Goal: Use online tool/utility

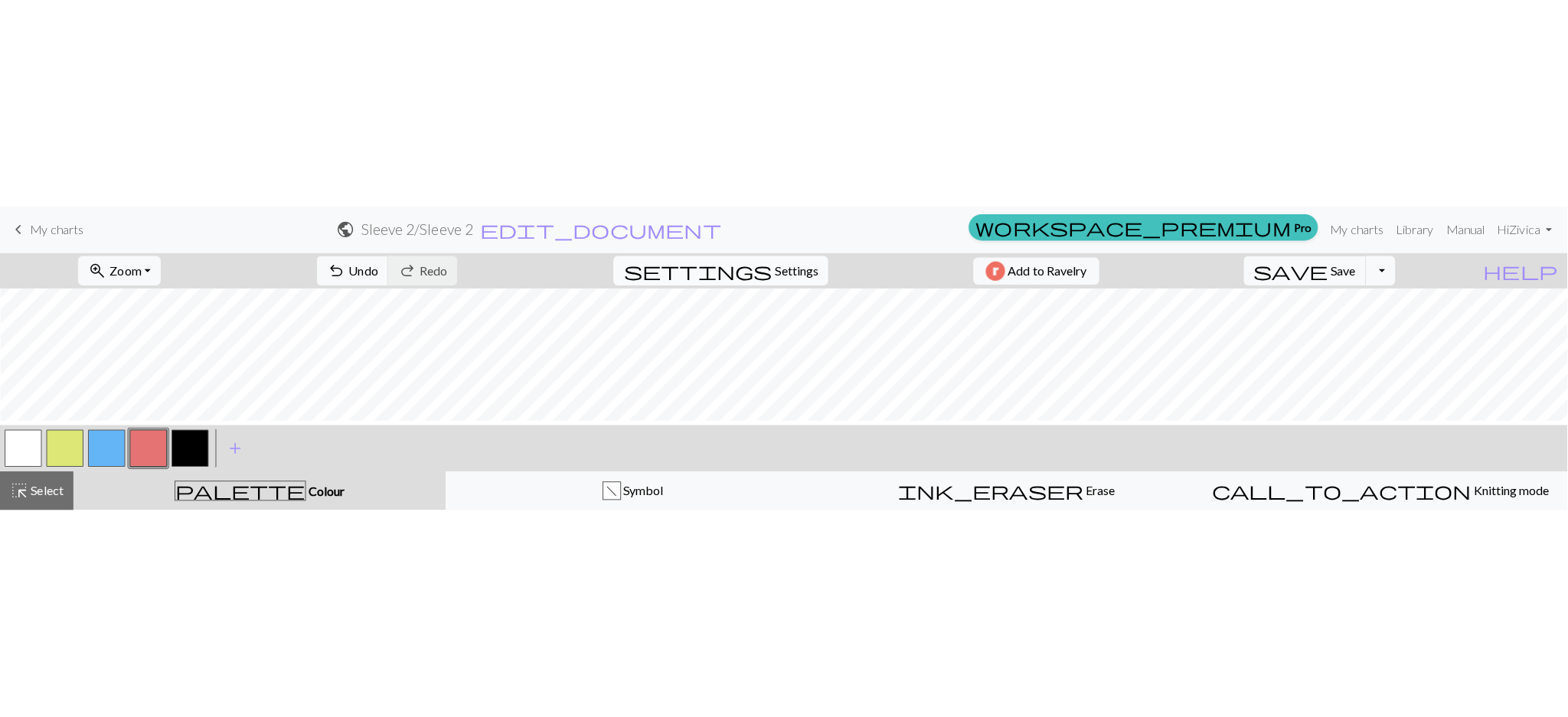
scroll to position [1201, 69]
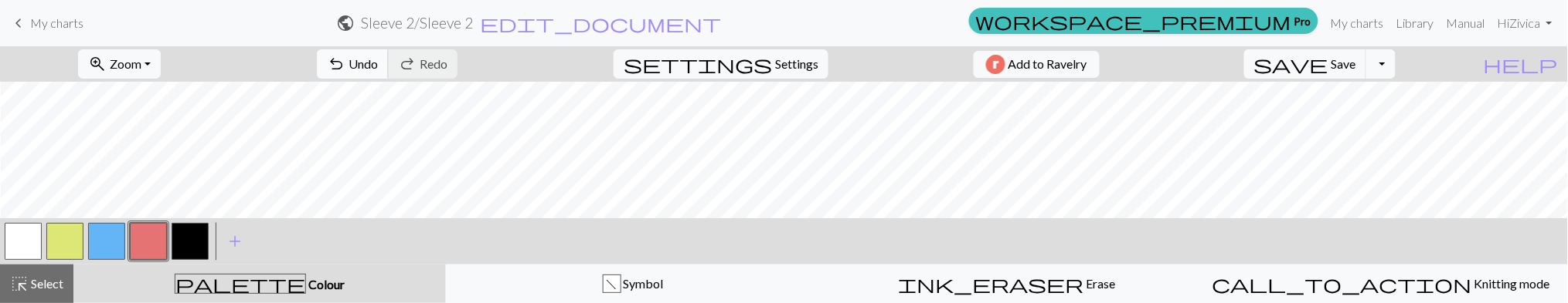
click at [377, 59] on span "Undo" at bounding box center [363, 63] width 29 height 15
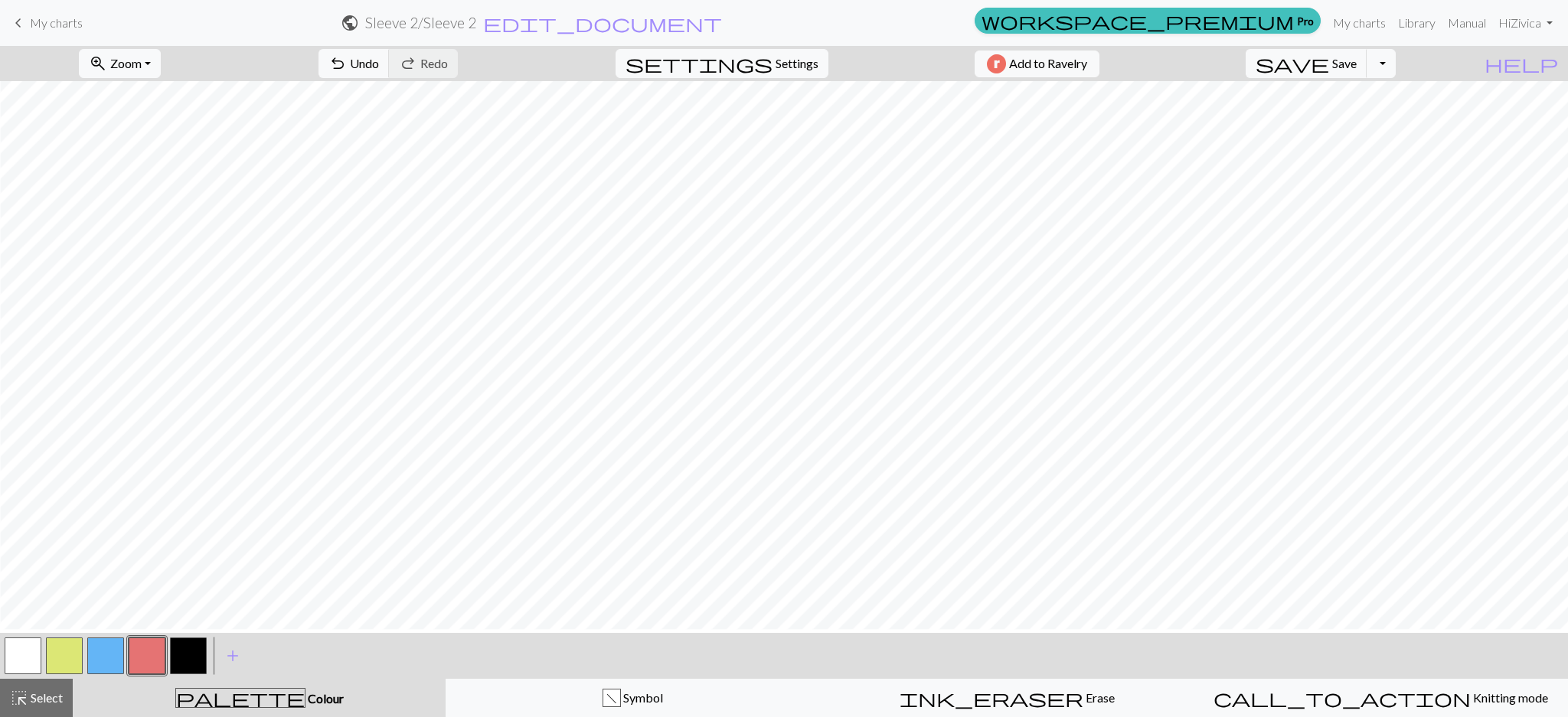
scroll to position [1063, 69]
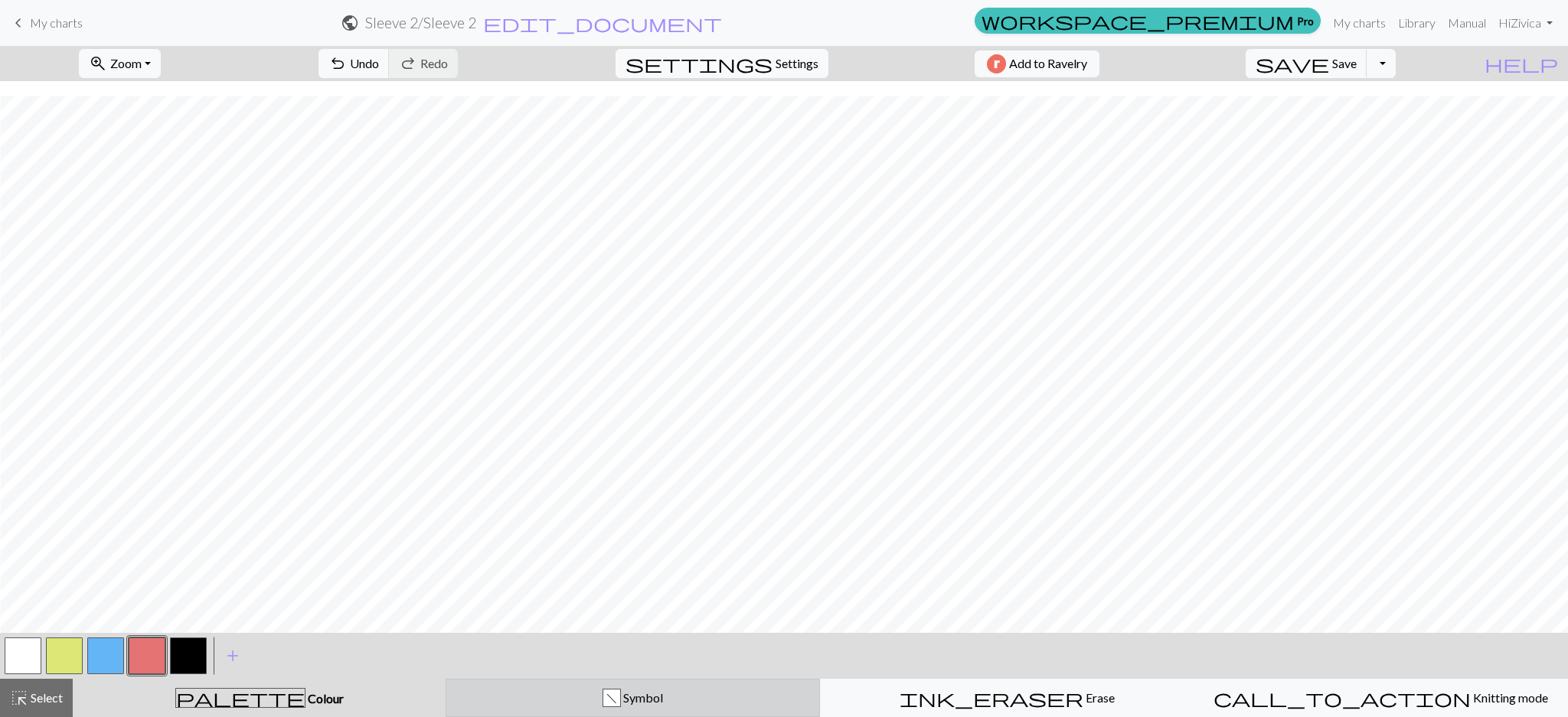
click at [555, 300] on div "f Symbol" at bounding box center [633, 698] width 355 height 18
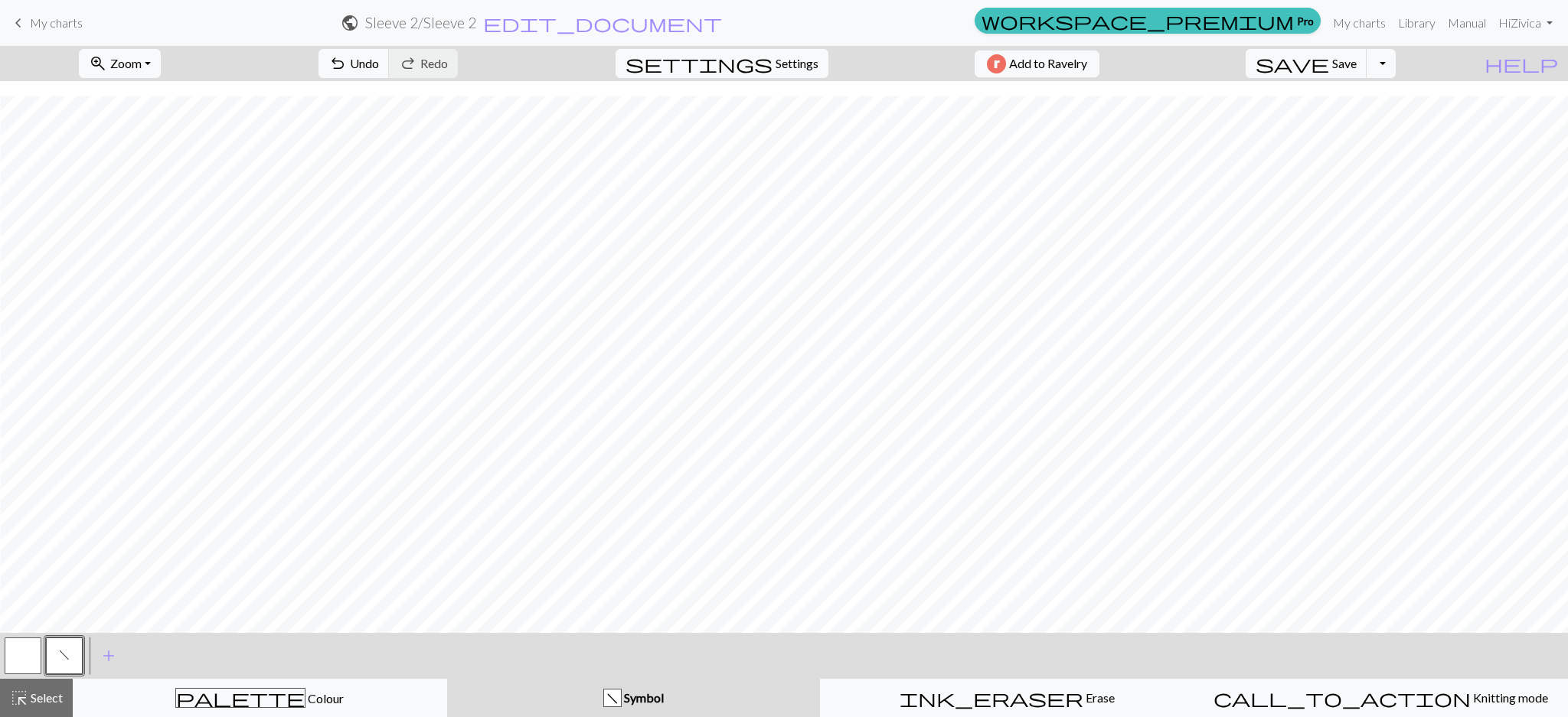
click at [66, 300] on span "f" at bounding box center [64, 655] width 11 height 13
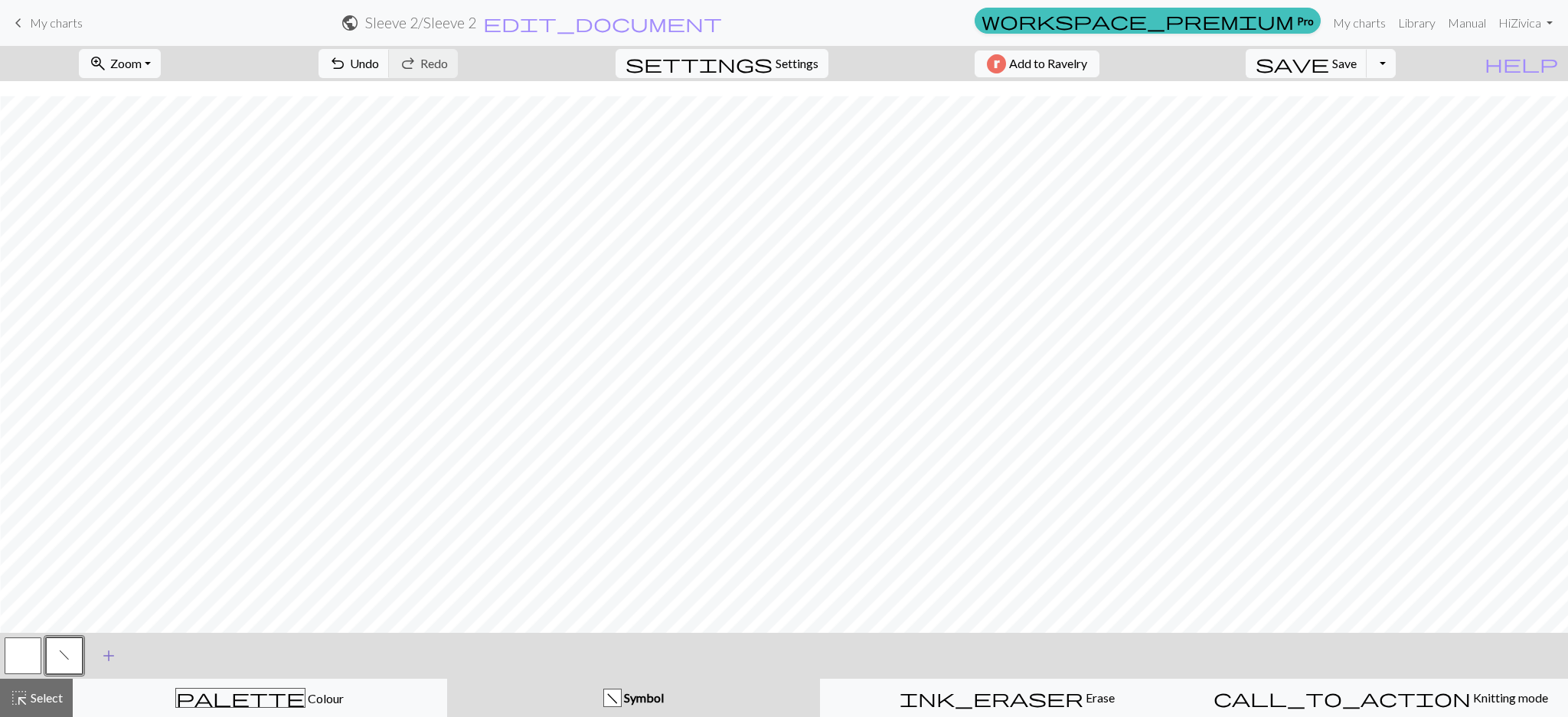
click at [118, 300] on span "add" at bounding box center [108, 656] width 18 height 21
click at [118, 300] on button "button" at bounding box center [106, 656] width 37 height 37
click at [102, 300] on button "button" at bounding box center [106, 656] width 37 height 37
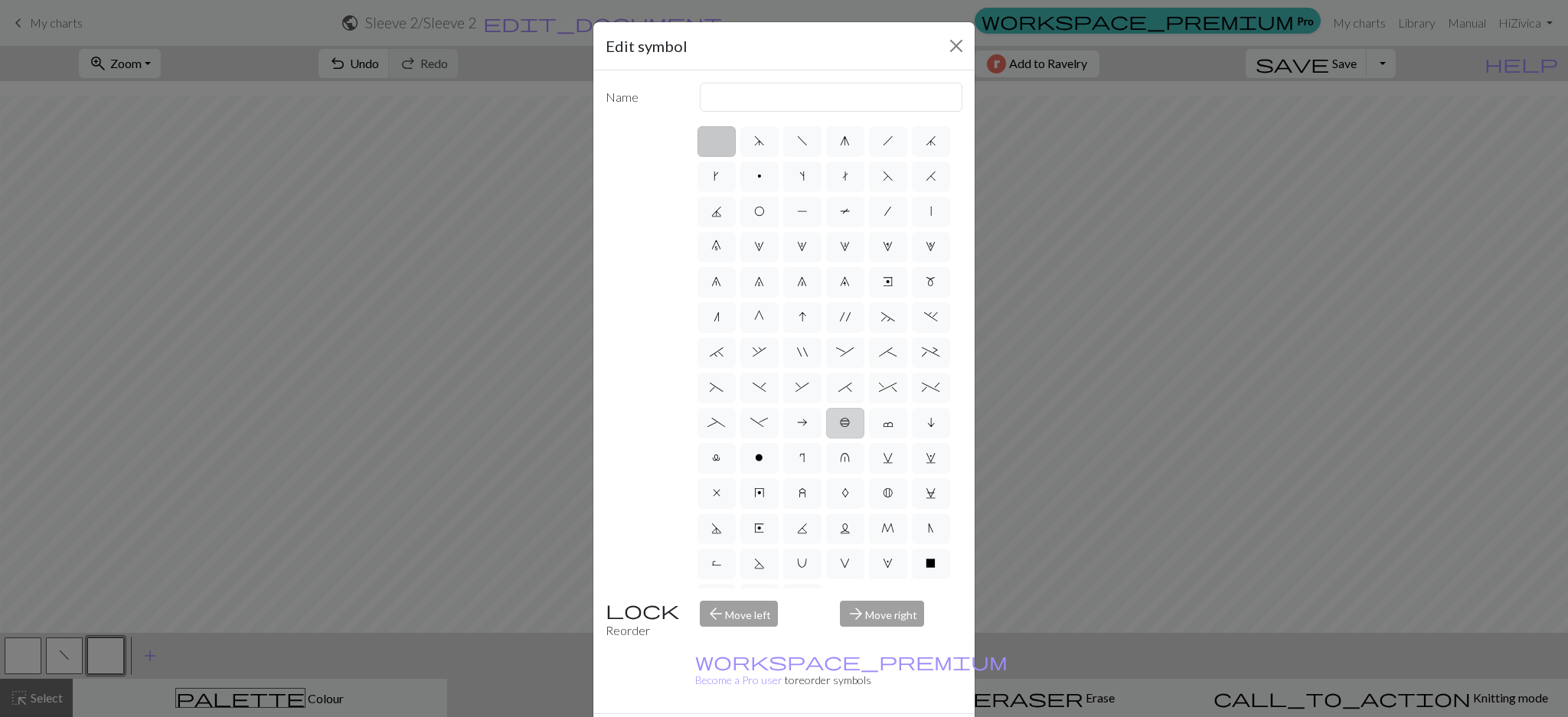
click at [839, 300] on span "b" at bounding box center [844, 422] width 11 height 13
click at [839, 300] on input "b" at bounding box center [844, 418] width 10 height 10
radio input "true"
type input "Peppercorn"
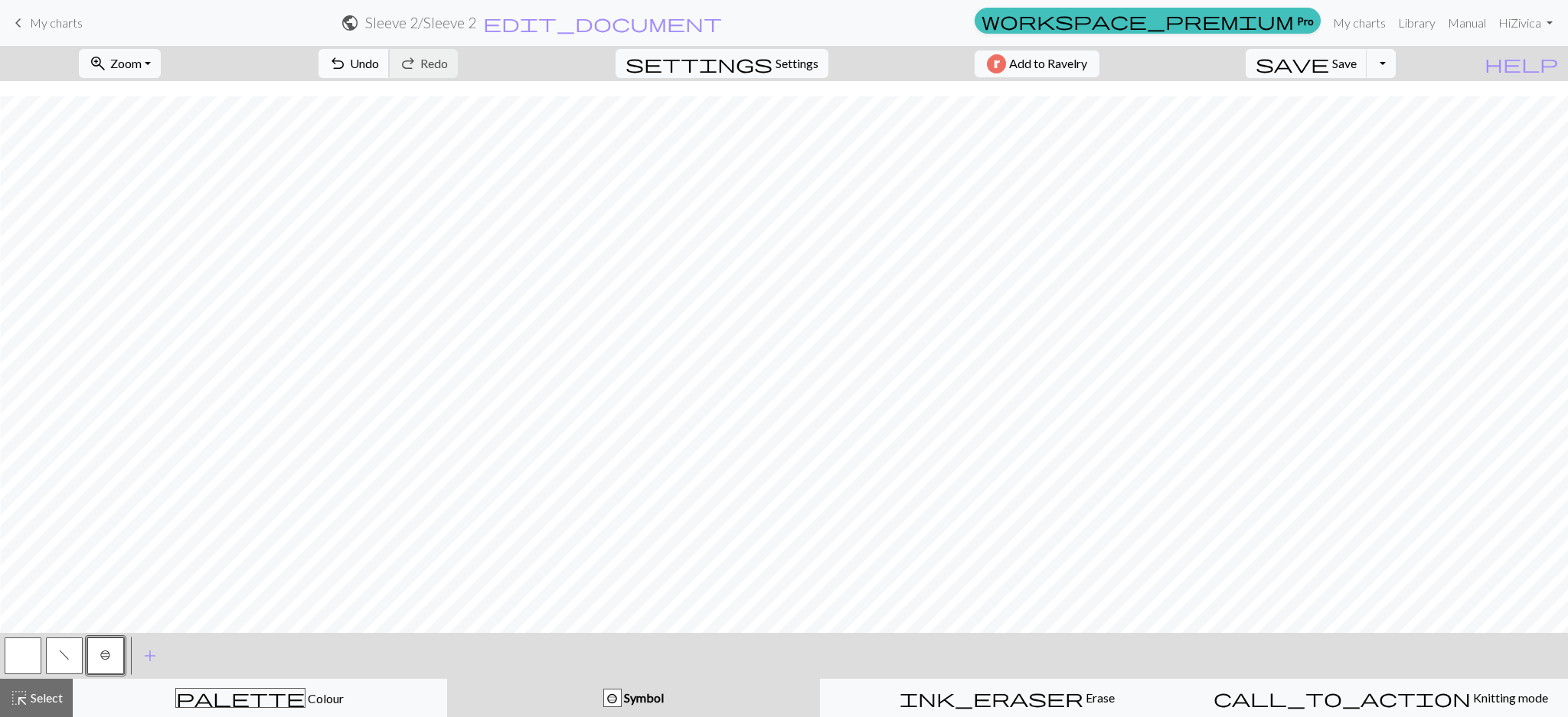
click at [379, 68] on span "Undo" at bounding box center [364, 63] width 29 height 14
